Goal: Connect with others: Establish contact or relationships with other users

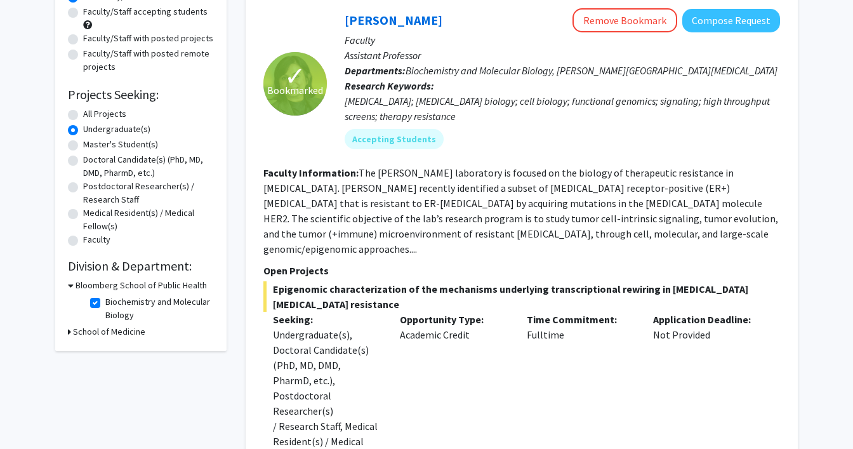
scroll to position [98, 0]
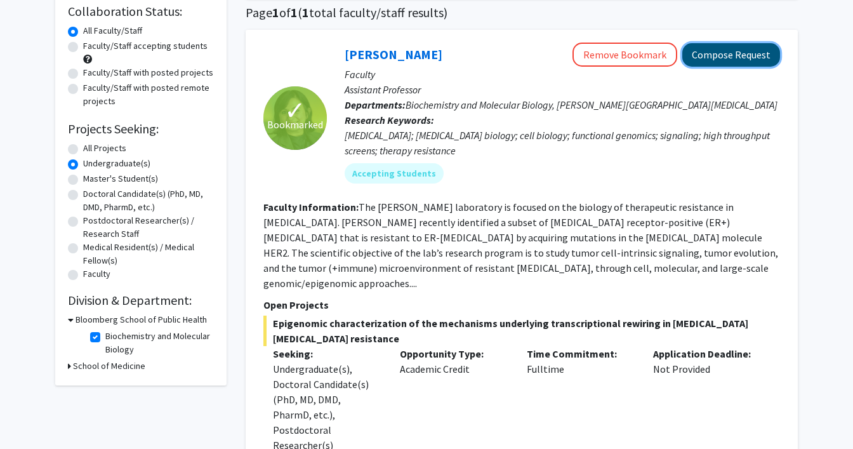
click at [743, 55] on button "Compose Request" at bounding box center [731, 54] width 98 height 23
click at [722, 56] on button "Compose Request" at bounding box center [731, 54] width 98 height 23
